Goal: Find specific fact: Find specific fact

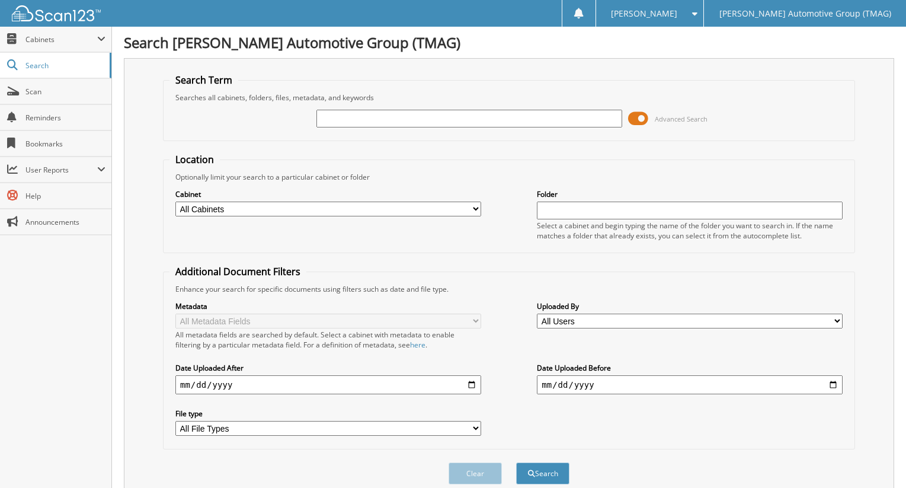
click at [369, 119] on input "text" at bounding box center [469, 119] width 306 height 18
type input "227285cv"
click at [516, 462] on button "Search" at bounding box center [542, 473] width 53 height 22
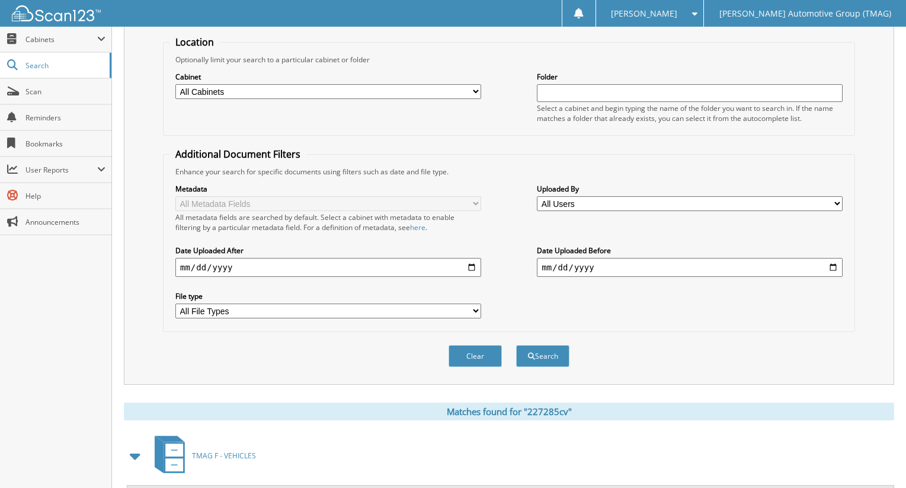
scroll to position [175, 0]
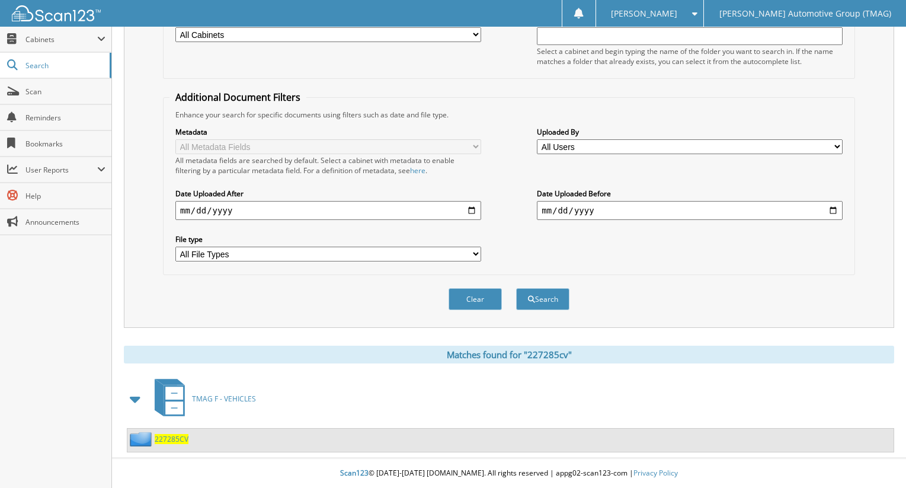
click at [169, 444] on div "227285CV" at bounding box center [157, 438] width 61 height 15
click at [173, 440] on span "227285CV" at bounding box center [172, 439] width 34 height 10
